Goal: Navigation & Orientation: Understand site structure

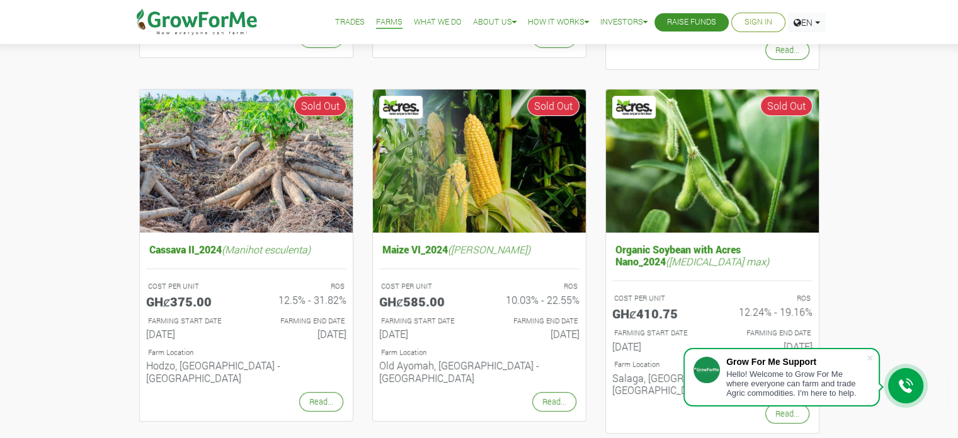
scroll to position [504, 0]
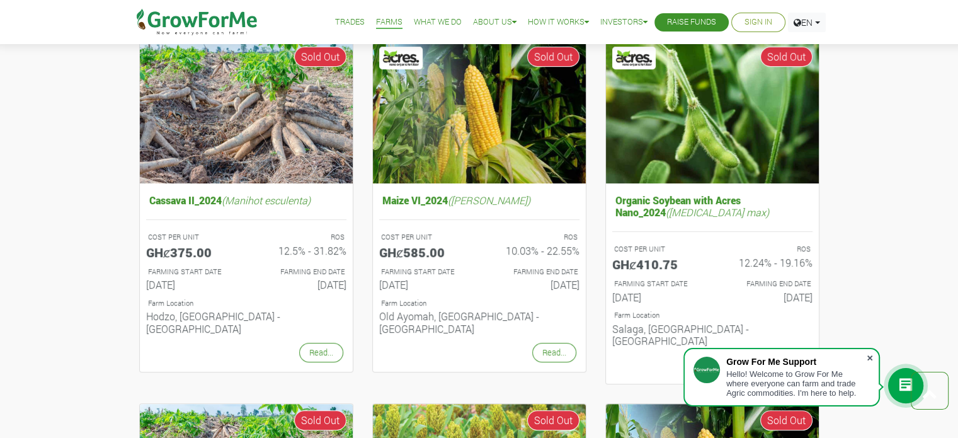
click at [872, 356] on span at bounding box center [869, 357] width 13 height 13
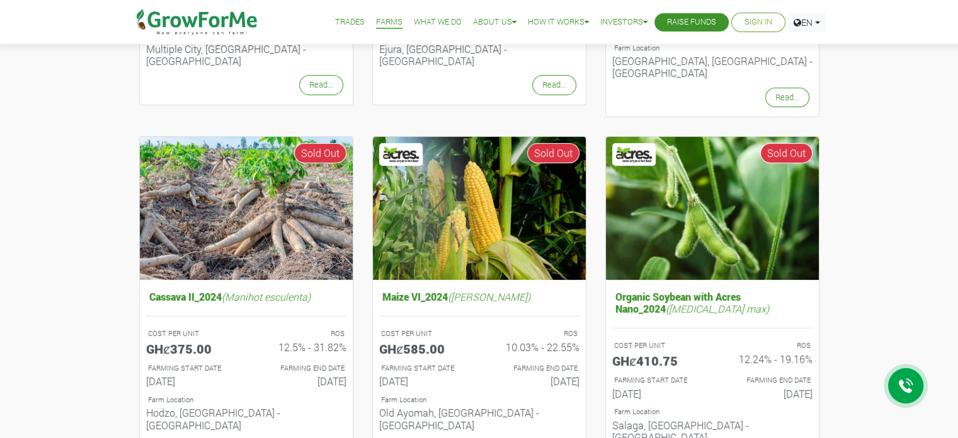
scroll to position [414, 0]
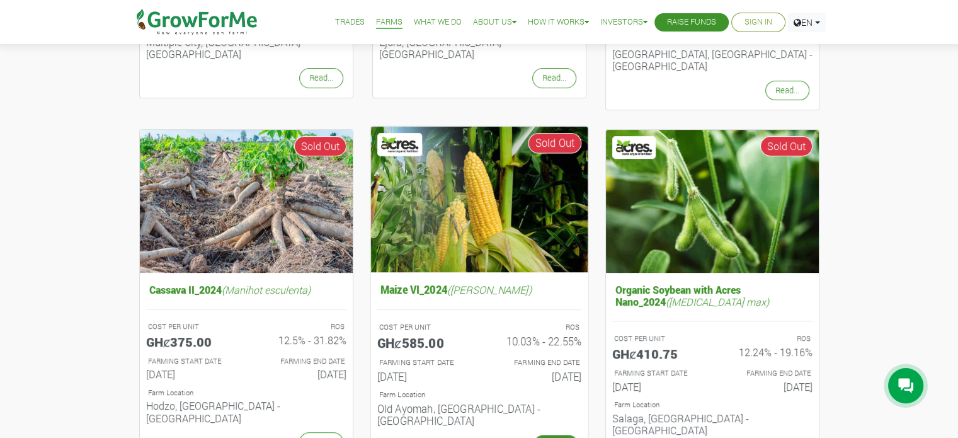
click at [547, 435] on link "Read..." at bounding box center [555, 445] width 45 height 20
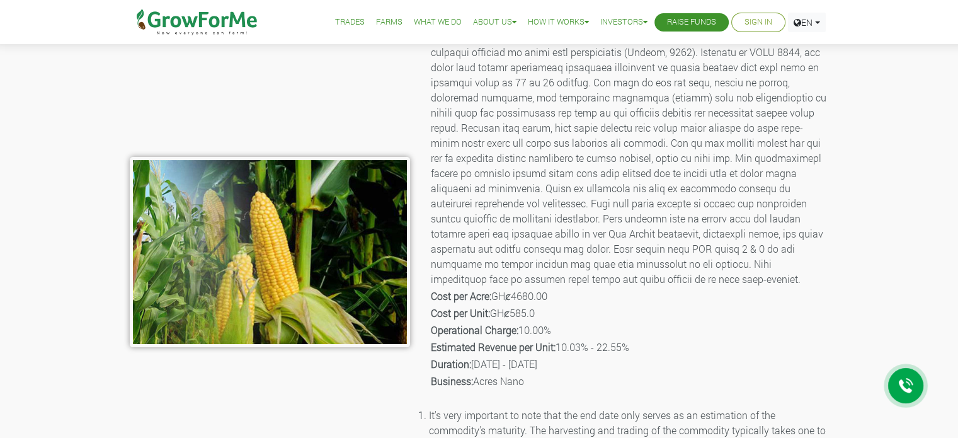
scroll to position [123, 0]
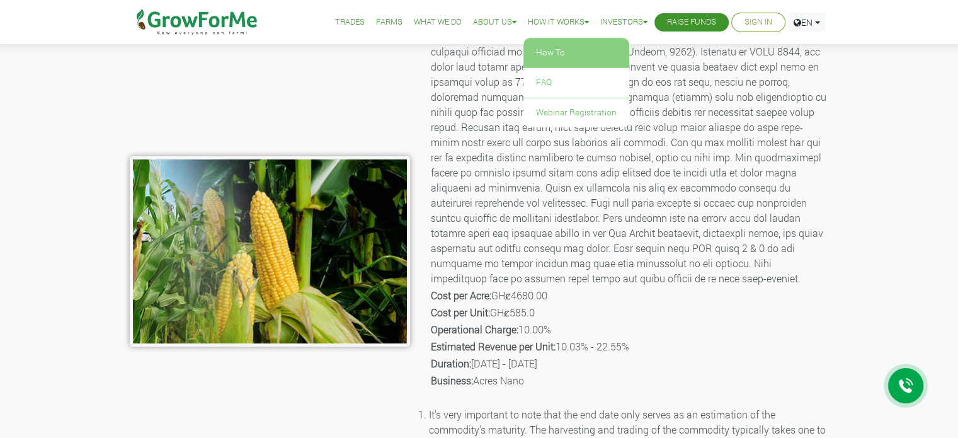
click at [539, 47] on link "How To" at bounding box center [576, 52] width 106 height 29
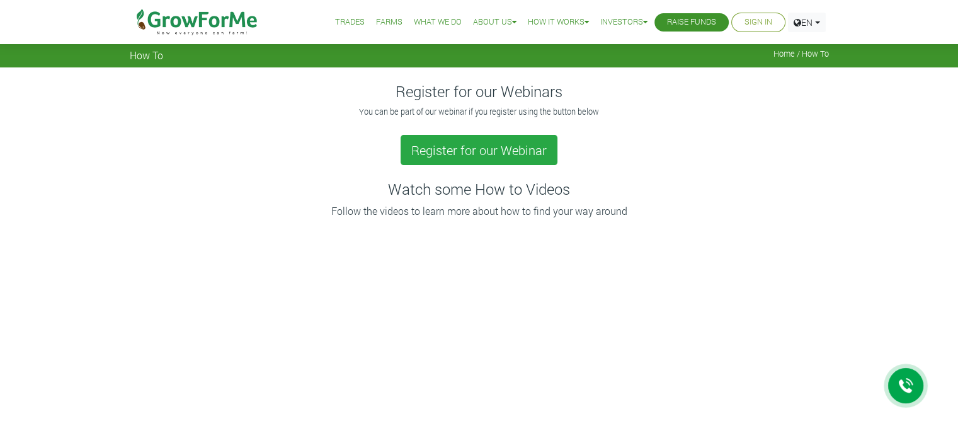
click at [343, 20] on link "Trades" at bounding box center [350, 22] width 30 height 13
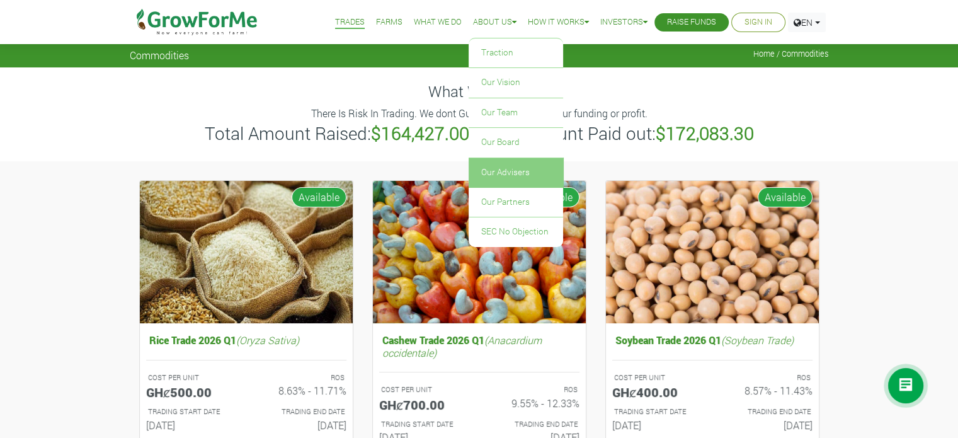
click at [511, 172] on link "Our Advisers" at bounding box center [516, 172] width 94 height 29
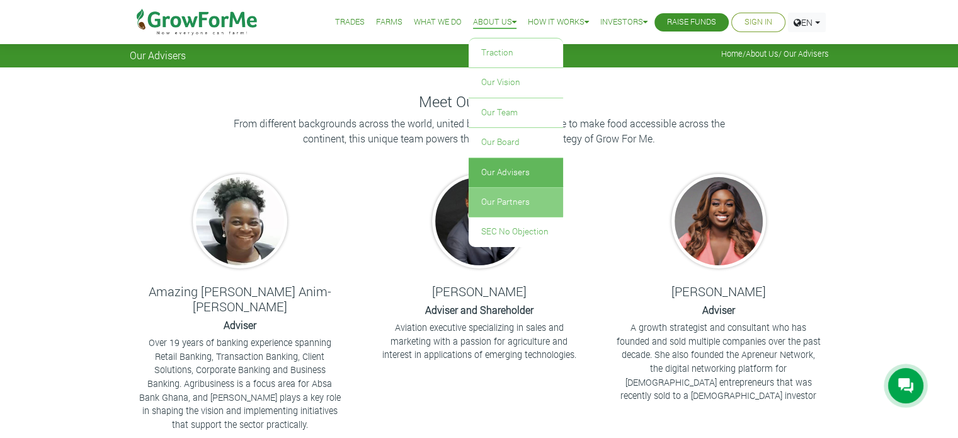
click at [509, 196] on link "Our Partners" at bounding box center [516, 202] width 94 height 29
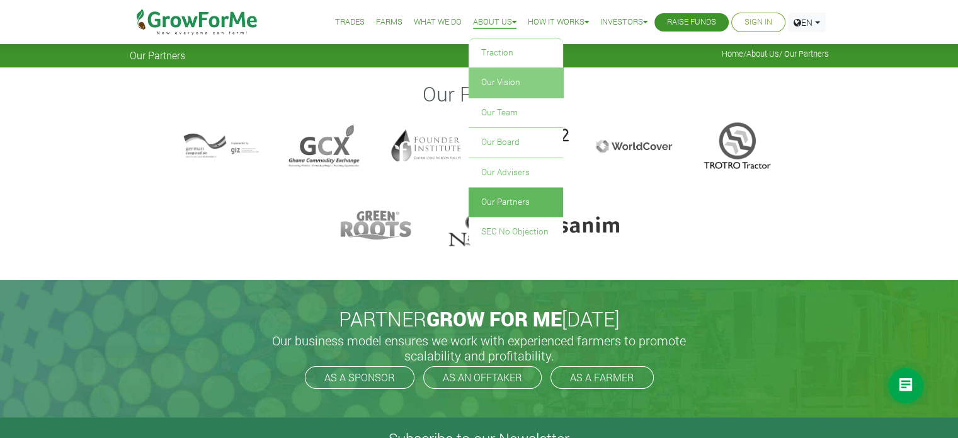
click at [498, 82] on link "Our Vision" at bounding box center [516, 82] width 94 height 29
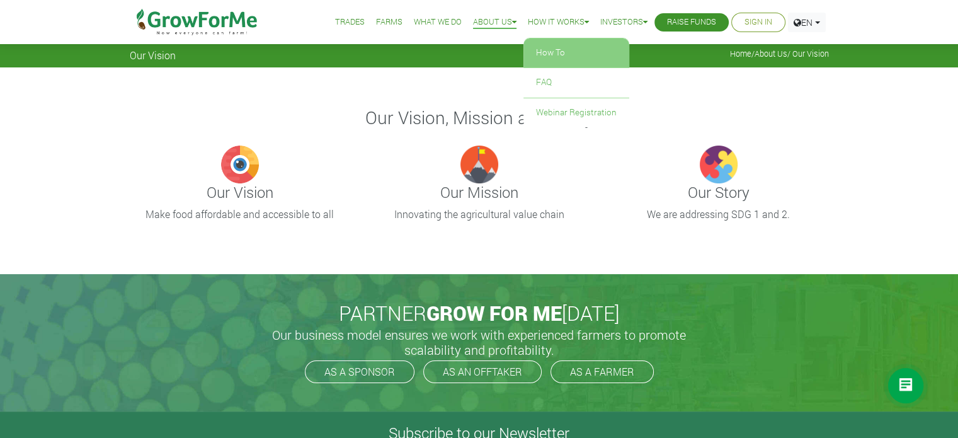
click at [562, 50] on link "How To" at bounding box center [576, 52] width 106 height 29
